Goal: Book appointment/travel/reservation

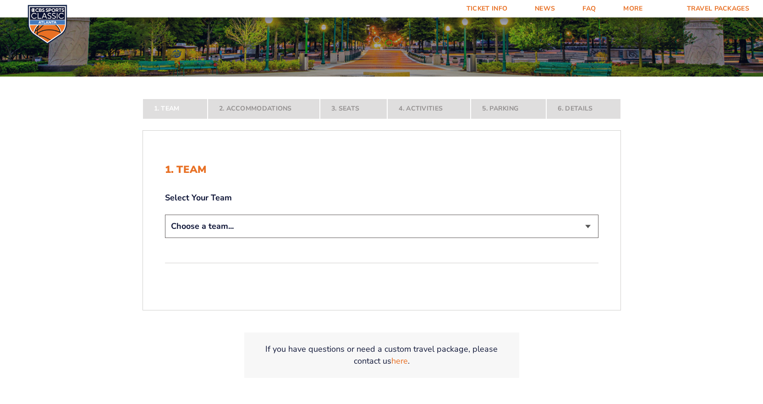
scroll to position [137, 0]
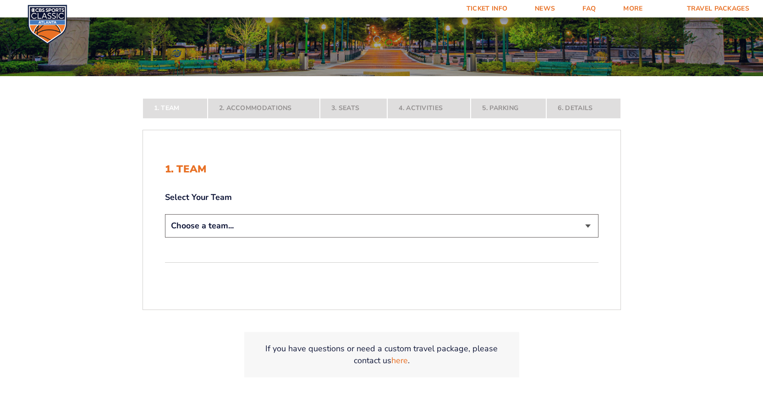
click at [587, 226] on select "Choose a team... [US_STATE] Wildcats [US_STATE] State Buckeyes [US_STATE] Tar H…" at bounding box center [381, 225] width 433 height 23
select select "12956"
click at [165, 237] on select "Choose a team... [US_STATE] Wildcats [US_STATE] State Buckeyes [US_STATE] Tar H…" at bounding box center [381, 225] width 433 height 23
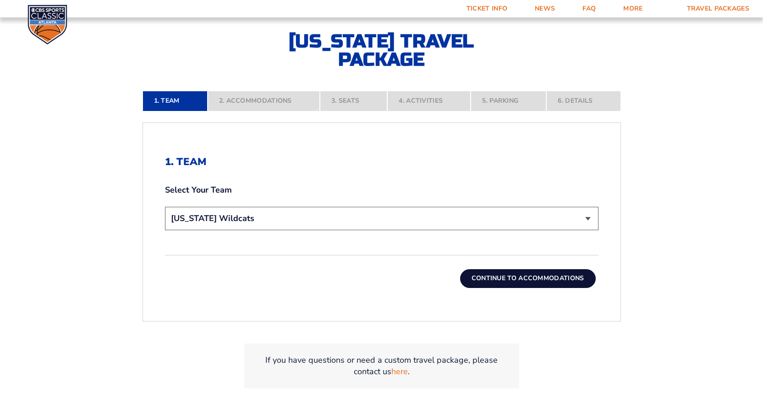
scroll to position [229, 0]
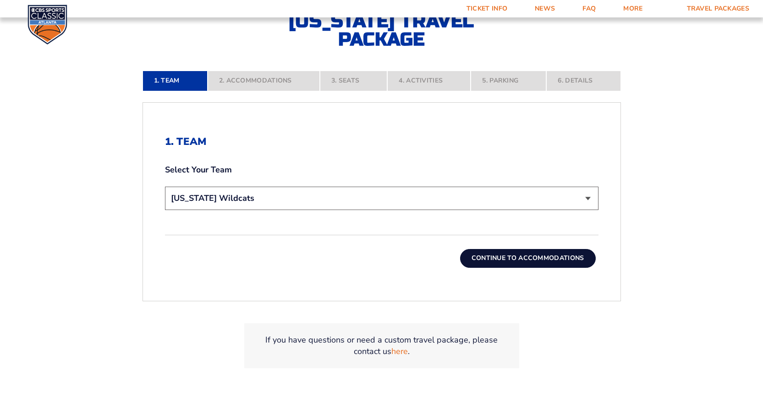
click at [496, 261] on button "Continue To Accommodations" at bounding box center [528, 258] width 136 height 18
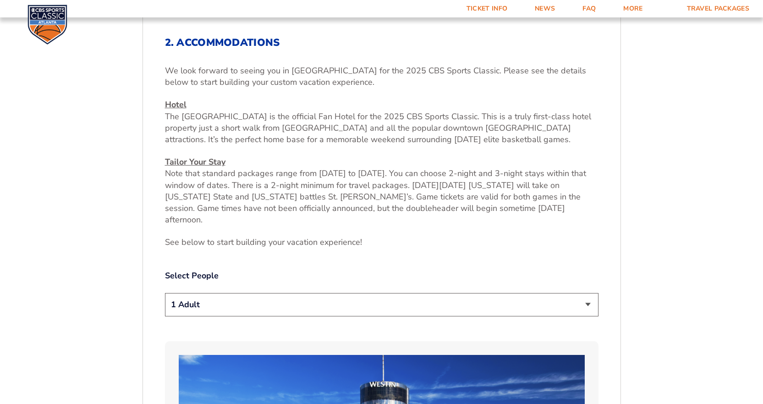
scroll to position [374, 0]
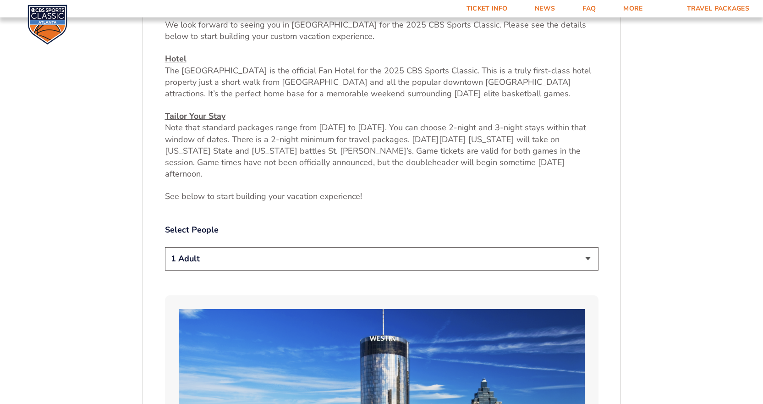
click at [585, 247] on select "1 Adult 2 Adults 3 Adults 4 Adults 2 Adults + 1 Child 2 Adults + 2 Children 2 A…" at bounding box center [381, 258] width 433 height 23
select select "2 Adults"
click at [165, 247] on select "1 Adult 2 Adults 3 Adults 4 Adults 2 Adults + 1 Child 2 Adults + 2 Children 2 A…" at bounding box center [381, 258] width 433 height 23
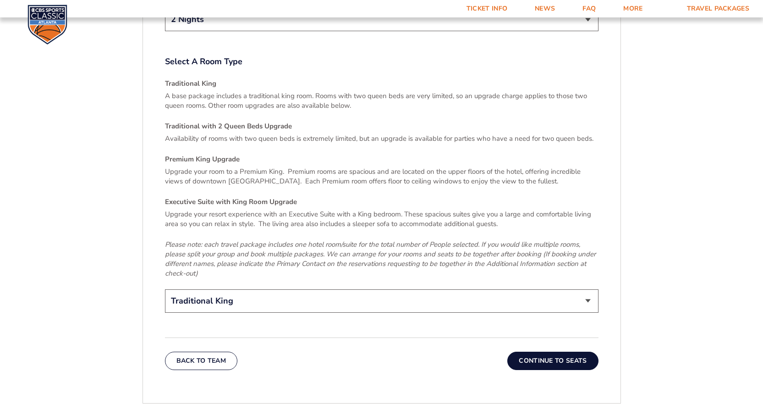
scroll to position [1336, 0]
click at [587, 289] on select "Traditional King Traditional with 2 Queen Beds Upgrade (+$45 per night) Premium…" at bounding box center [381, 300] width 433 height 23
select select "Traditional with 2 Queen Beds Upgrade"
click at [165, 289] on select "Traditional King Traditional with 2 Queen Beds Upgrade (+$45 per night) Premium…" at bounding box center [381, 300] width 433 height 23
click at [556, 351] on button "Continue To Seats" at bounding box center [552, 360] width 91 height 18
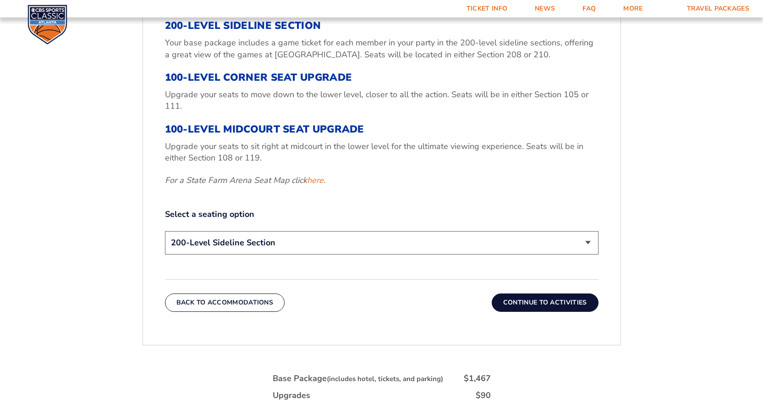
scroll to position [374, 0]
click at [587, 241] on select "200-Level Sideline Section 100-Level Corner Seat Upgrade (+$120 per person) 100…" at bounding box center [381, 241] width 433 height 23
click at [165, 230] on select "200-Level Sideline Section 100-Level Corner Seat Upgrade (+$120 per person) 100…" at bounding box center [381, 241] width 433 height 23
click at [534, 298] on button "Continue To Activities" at bounding box center [545, 302] width 107 height 18
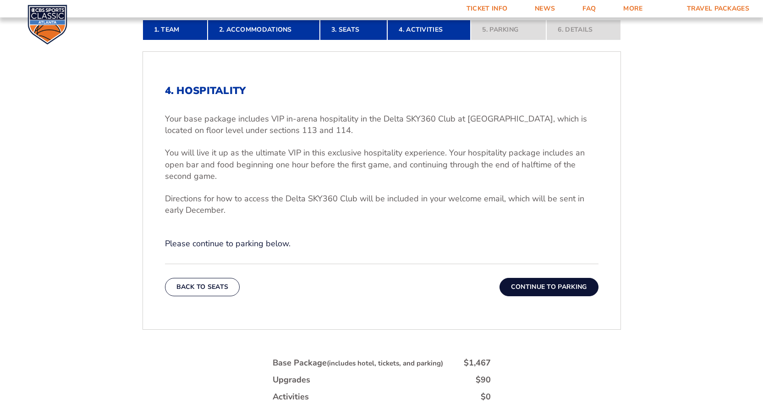
scroll to position [236, 0]
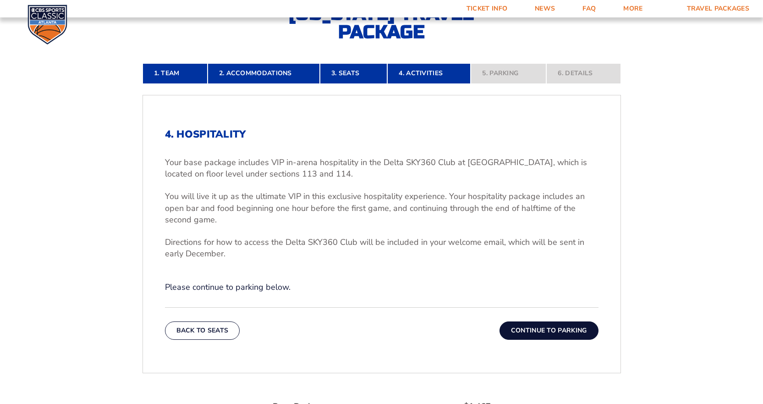
click at [523, 326] on button "Continue To Parking" at bounding box center [548, 330] width 99 height 18
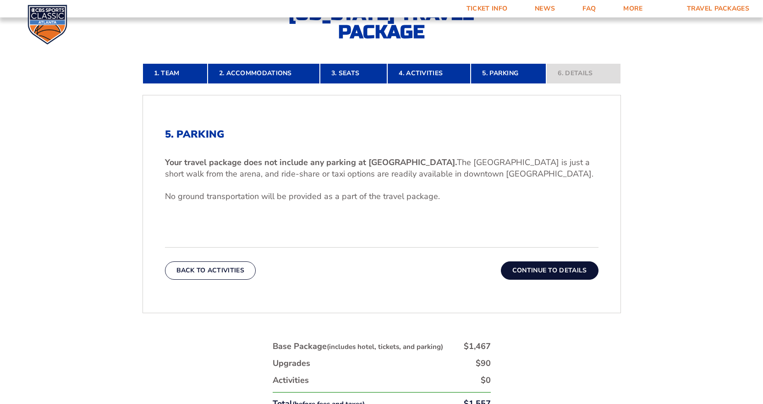
click at [543, 272] on button "Continue To Details" at bounding box center [550, 270] width 98 height 18
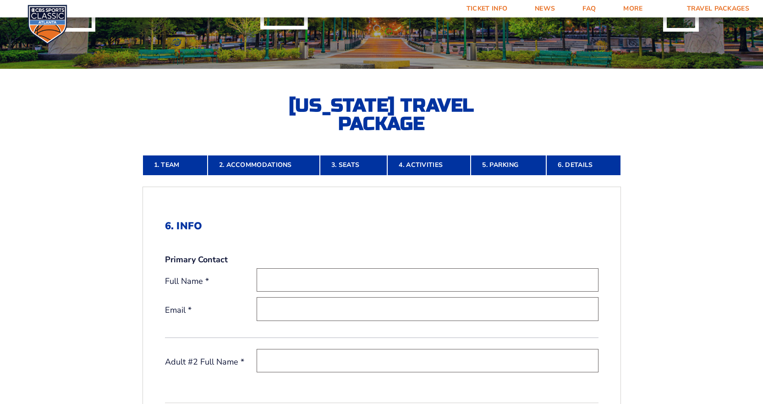
scroll to position [0, 0]
